Goal: Transaction & Acquisition: Purchase product/service

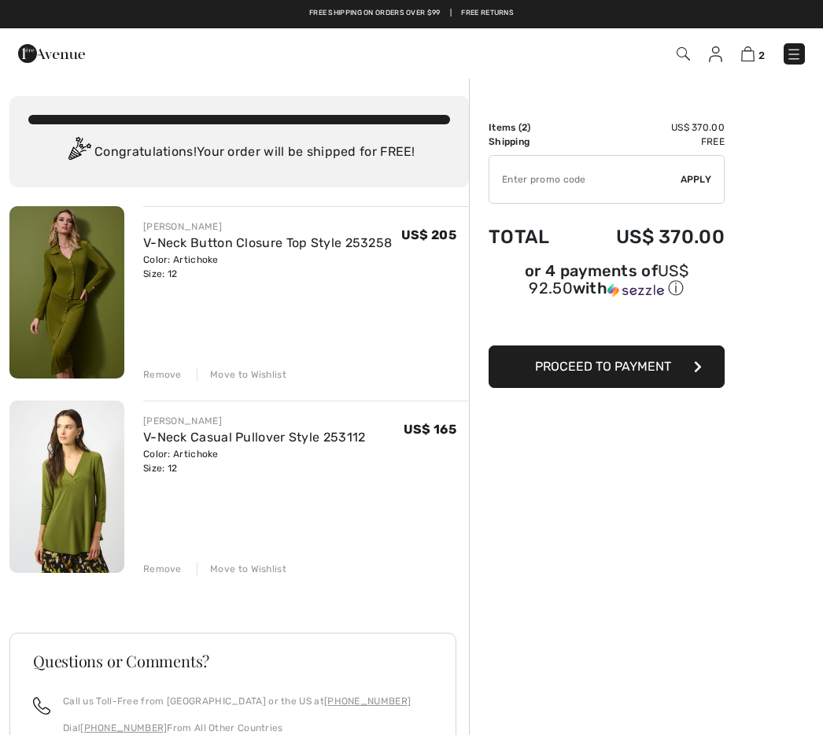
click at [160, 374] on div "Remove" at bounding box center [162, 375] width 39 height 14
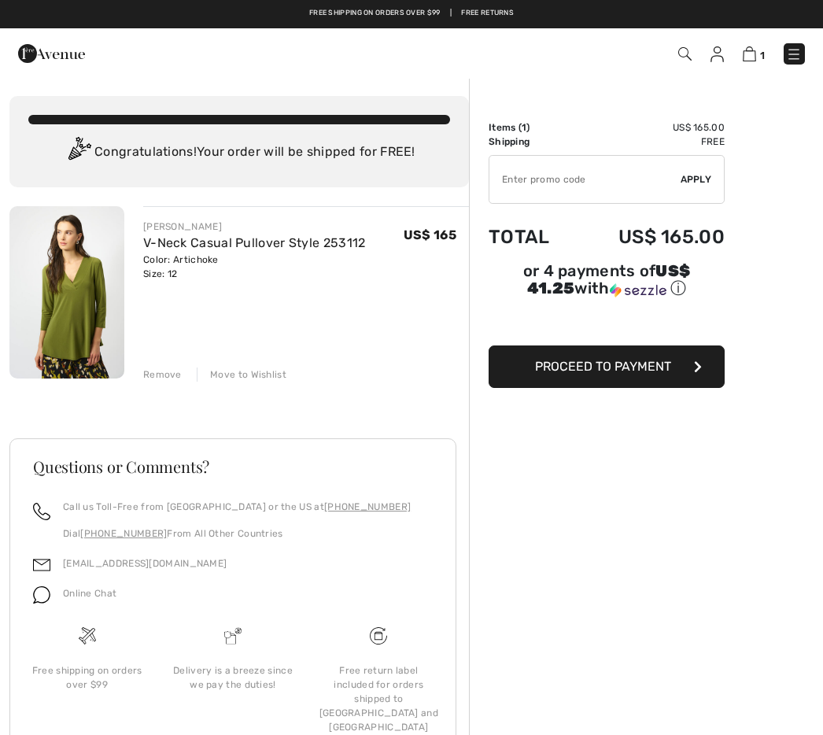
click at [607, 372] on span "Proceed to Payment" at bounding box center [603, 366] width 136 height 15
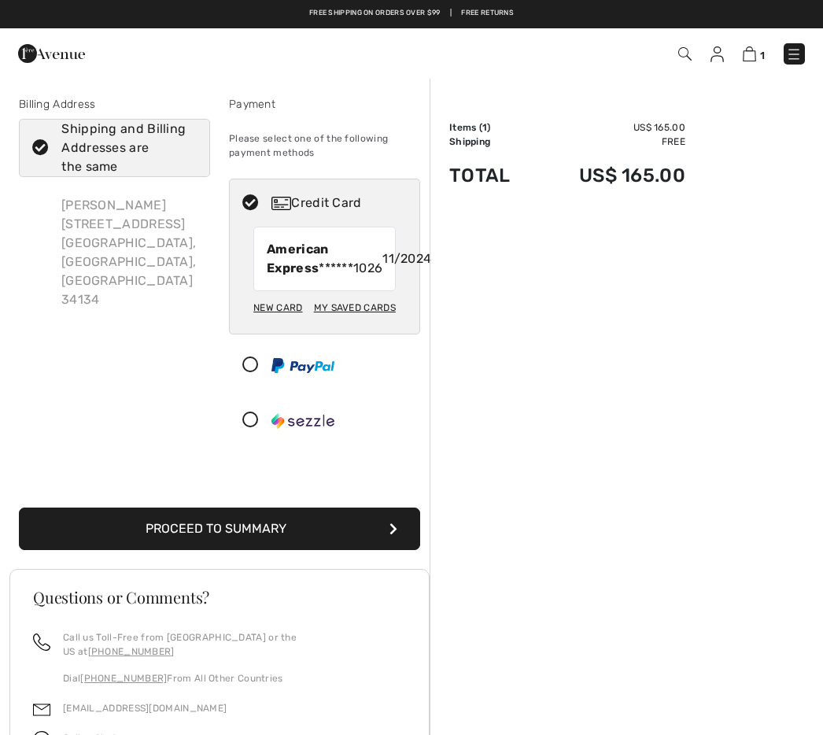
click at [282, 321] on div "New Card" at bounding box center [277, 307] width 49 height 27
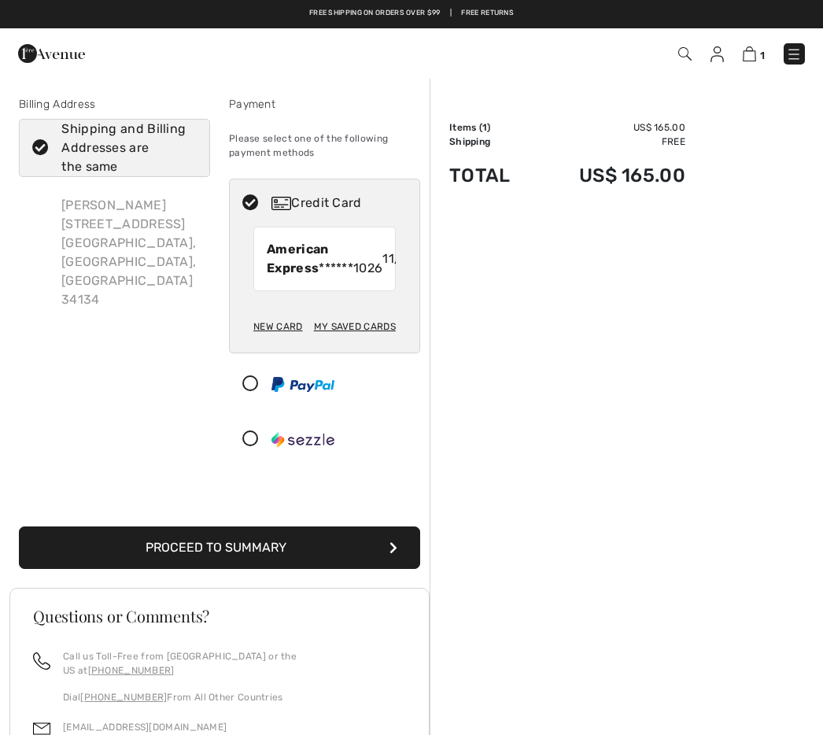
radio input "true"
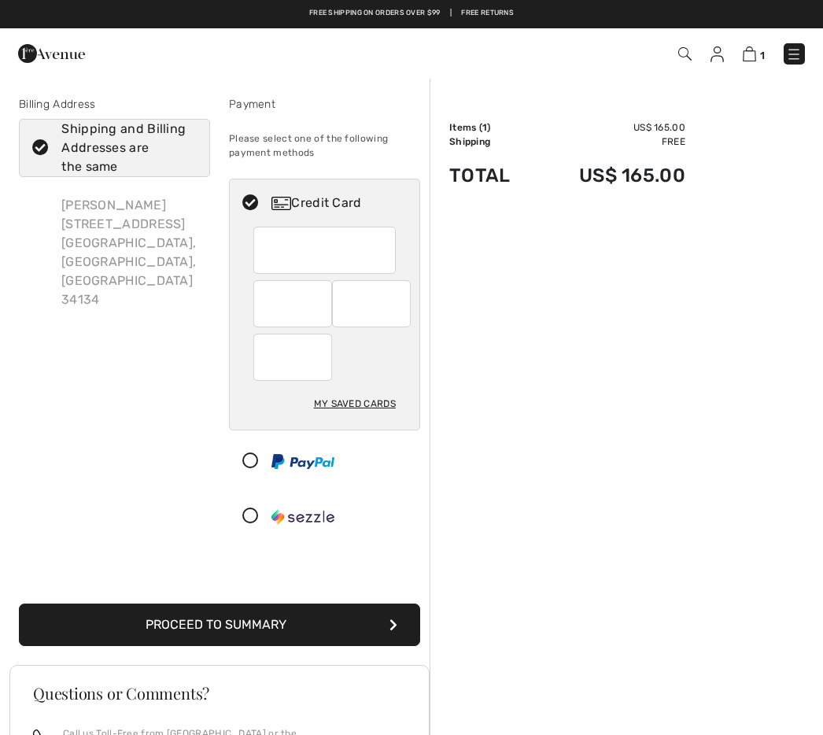
click at [309, 619] on button "Proceed to Summary" at bounding box center [219, 625] width 401 height 43
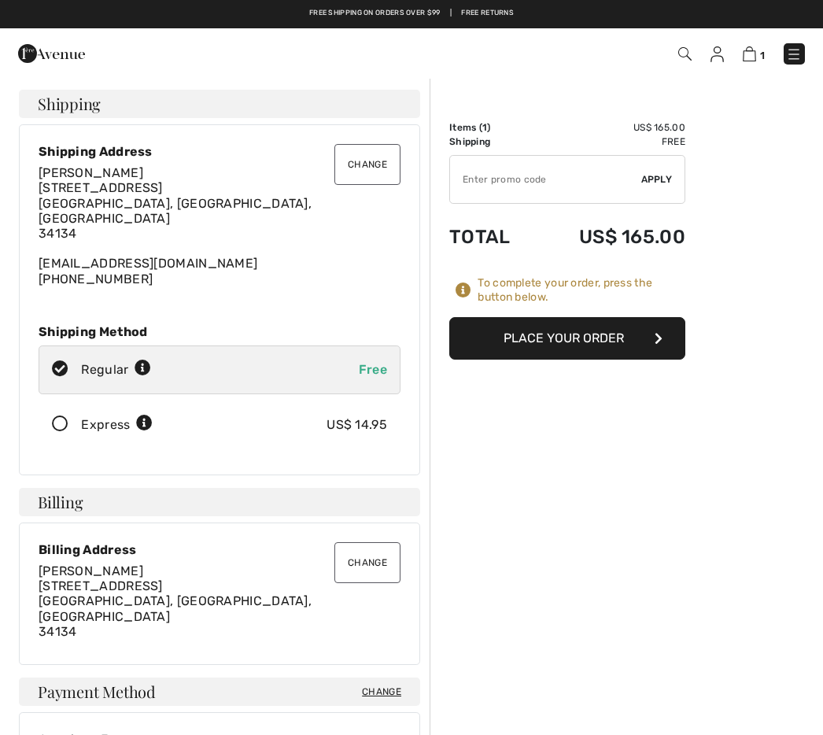
click at [564, 328] on button "Place Your Order" at bounding box center [567, 338] width 236 height 43
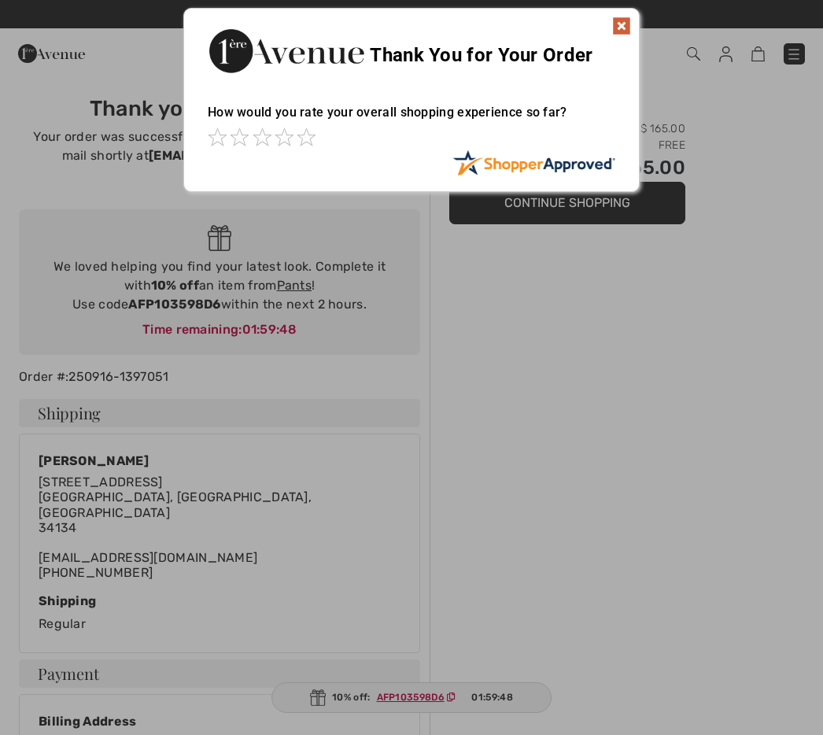
click at [617, 32] on img at bounding box center [621, 26] width 19 height 19
